Goal: Book appointment/travel/reservation

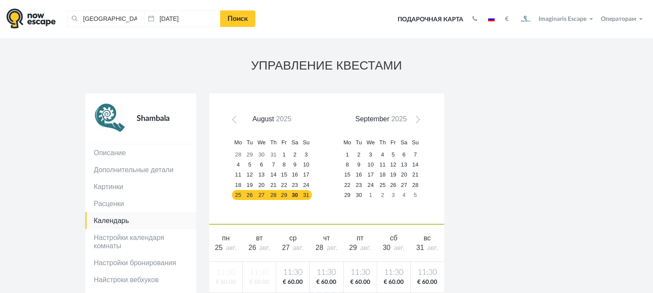
scroll to position [231, 0]
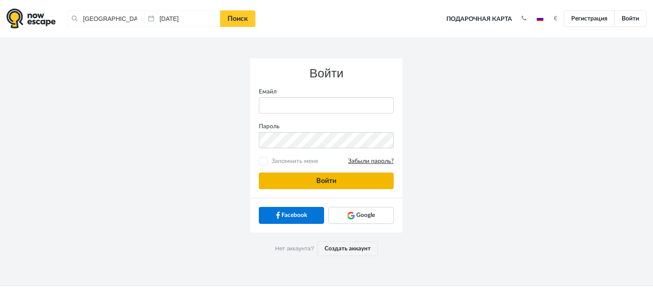
type input "anatoly@imaginaris.ee"
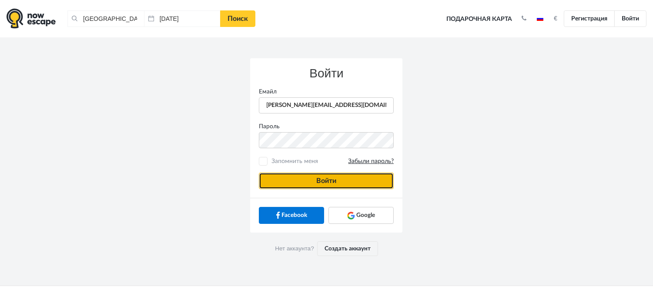
click at [328, 182] on button "Войти" at bounding box center [326, 181] width 135 height 17
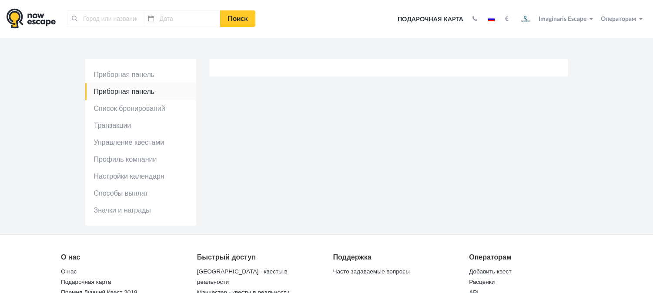
type input "[GEOGRAPHIC_DATA], [GEOGRAPHIC_DATA]"
type input "[DATE]"
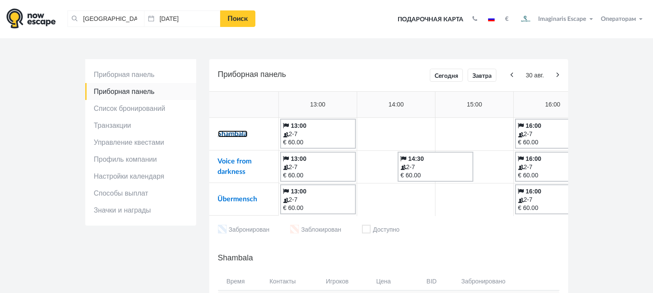
click at [220, 131] on link "Shambala" at bounding box center [233, 133] width 30 height 7
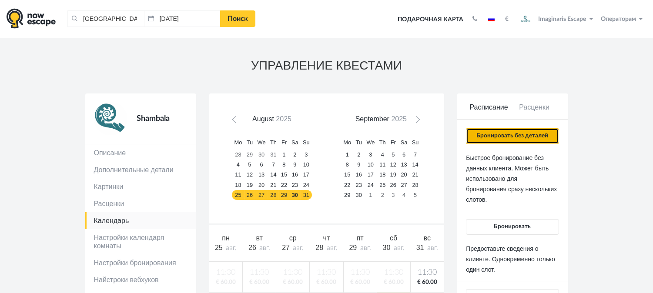
click at [470, 137] on button "Бронировать без деталей" at bounding box center [512, 136] width 93 height 16
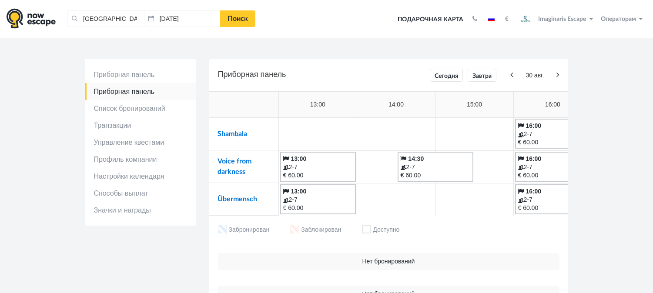
click at [225, 128] on td "Shambala" at bounding box center [244, 134] width 70 height 33
click at [228, 133] on link "Shambala" at bounding box center [233, 133] width 30 height 7
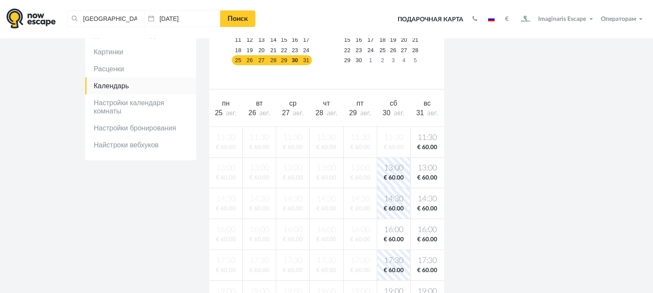
scroll to position [48, 0]
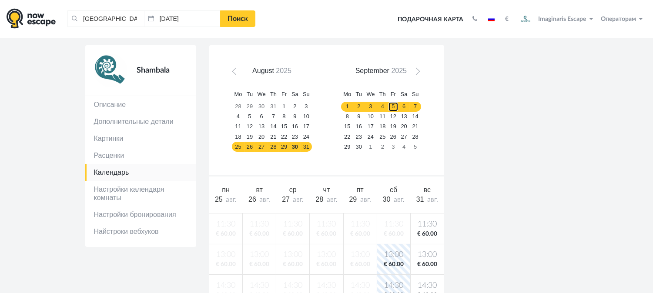
click at [397, 111] on link "5" at bounding box center [393, 107] width 10 height 10
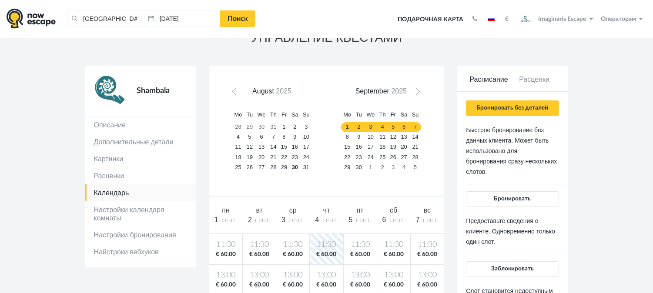
scroll to position [0, 0]
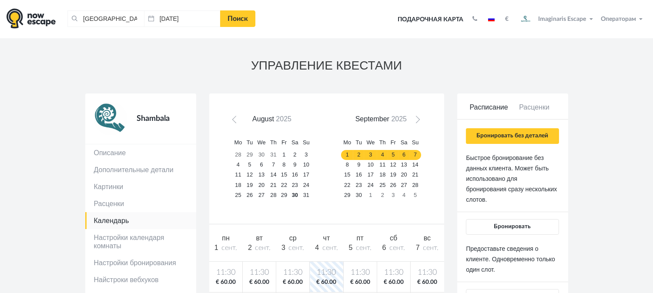
click at [498, 144] on div "Бронировать без деталей Быстрое бронирование без данных клиента. Может быть исп…" at bounding box center [512, 256] width 93 height 257
click at [498, 137] on button "Бронировать без деталей" at bounding box center [512, 136] width 93 height 16
